Goal: Check status: Check status

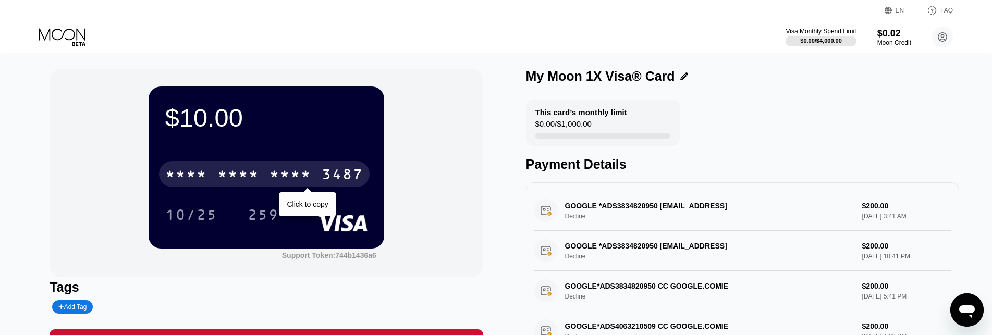
click at [308, 170] on div "* * * *" at bounding box center [291, 175] width 42 height 17
